Goal: Book appointment/travel/reservation

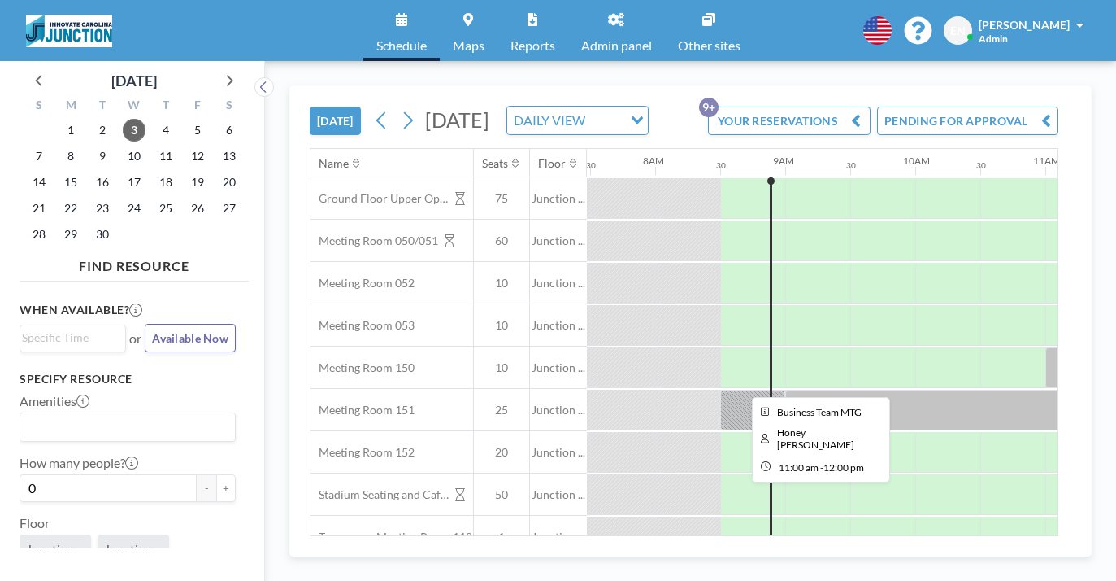
scroll to position [0, 1031]
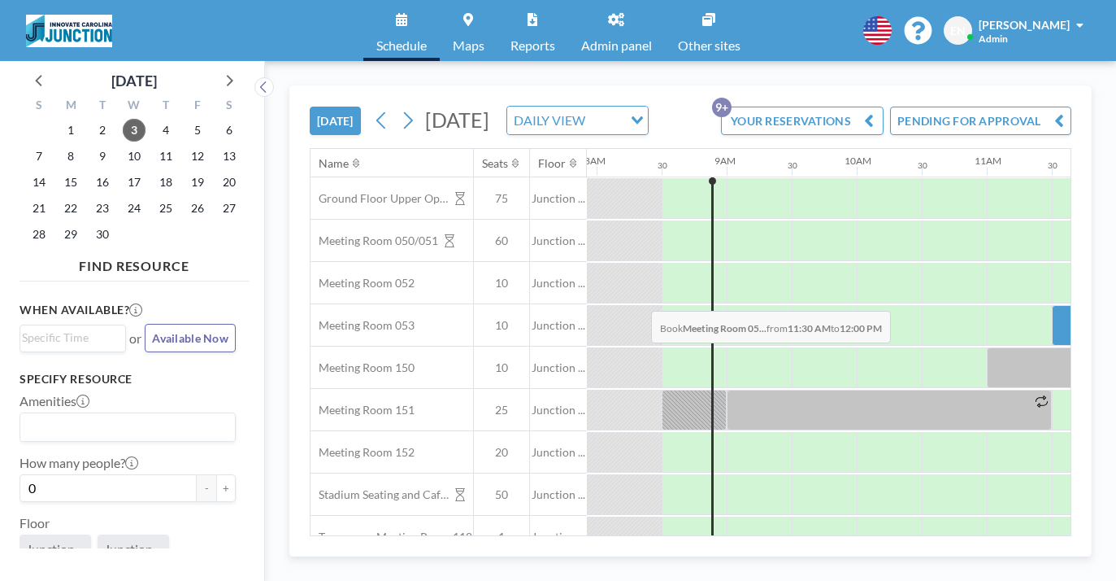
drag, startPoint x: 662, startPoint y: 272, endPoint x: 649, endPoint y: 271, distance: 13.1
click at [649, 304] on div at bounding box center [1117, 325] width 3123 height 42
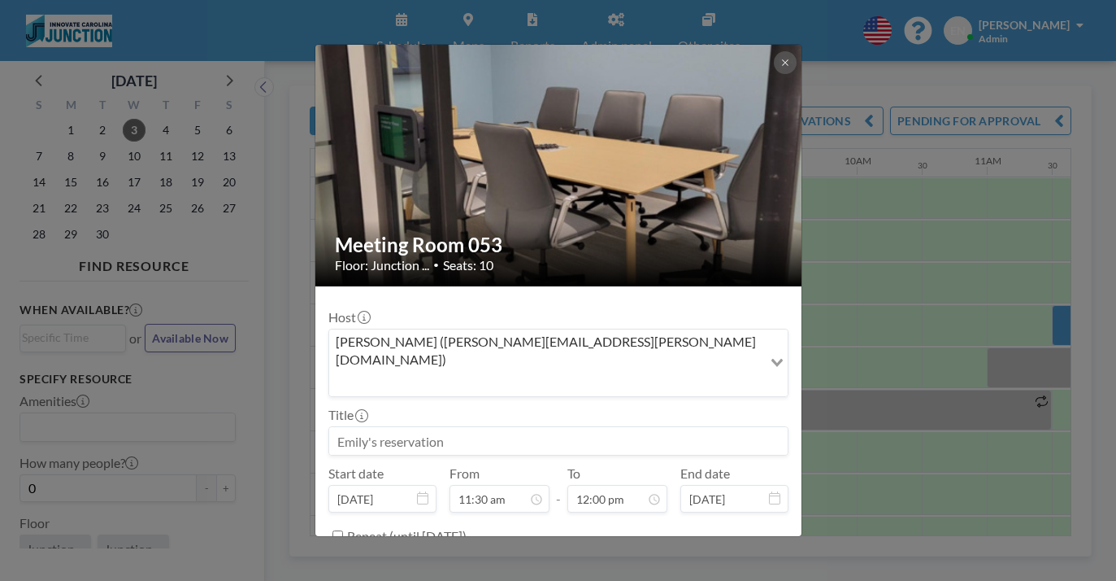
click at [474, 427] on input at bounding box center [558, 441] width 459 height 28
type input "E"
type input "[PERSON_NAME]'s Reservation (don't think about it, [PERSON_NAME])"
click at [460, 578] on textarea at bounding box center [559, 592] width 460 height 28
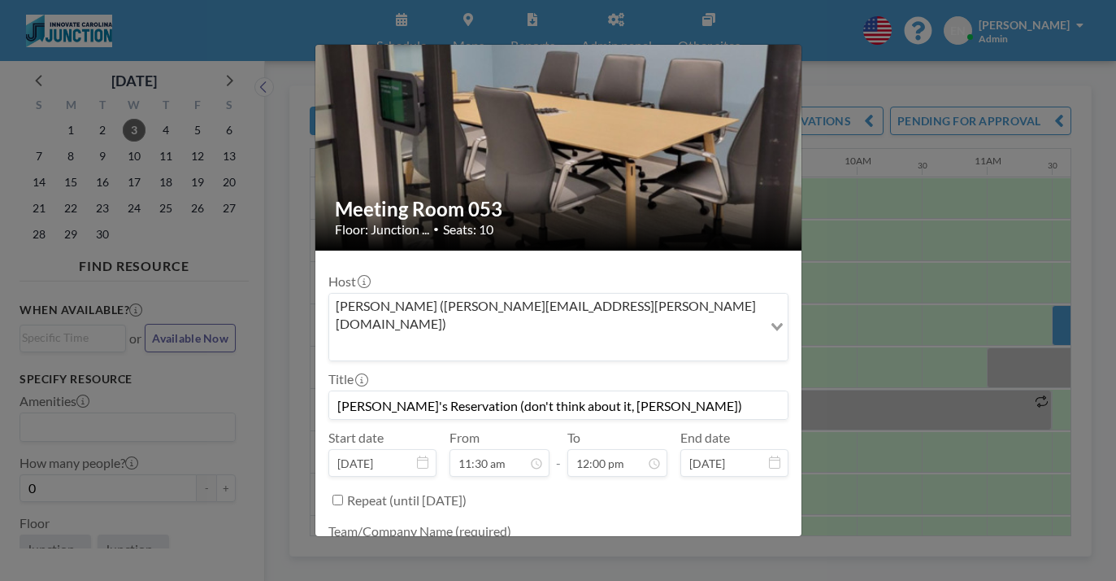
type textarea "Innovate Carolina"
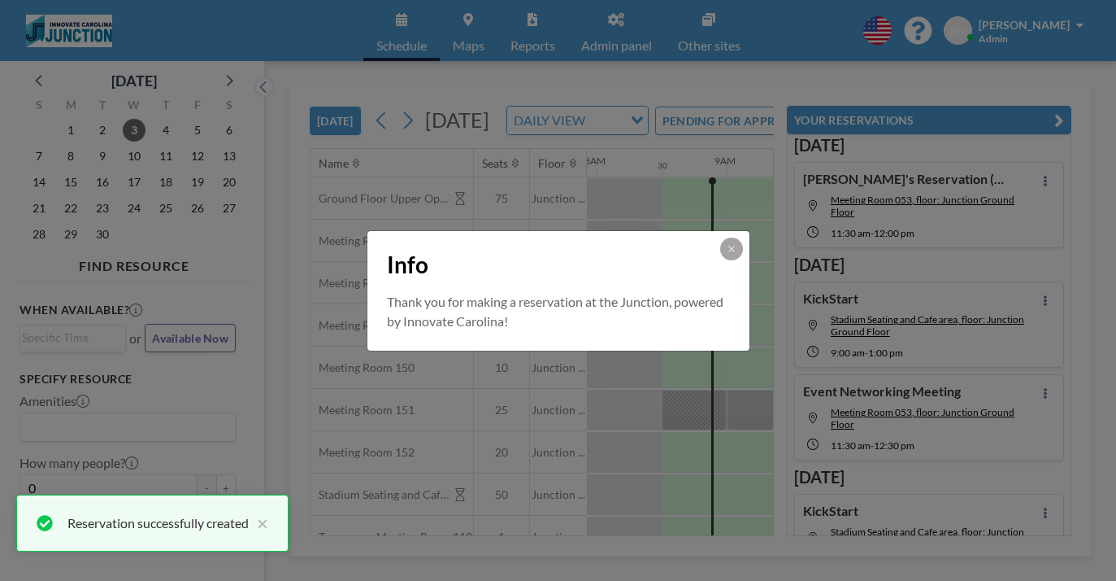
click at [1060, 69] on div "Info Thank you for making a reservation at the Junction, powered by Innovate Ca…" at bounding box center [558, 290] width 1116 height 581
